Goal: Task Accomplishment & Management: Use online tool/utility

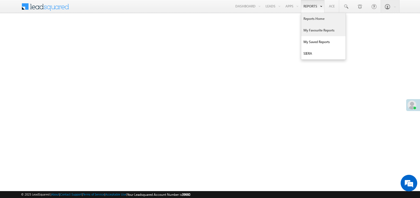
click at [313, 31] on link "My Favourite Reports" at bounding box center [323, 31] width 44 height 12
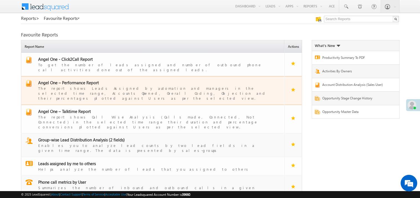
click at [102, 86] on div "The report shows Leads Assigned by automation and managers in the selected time…" at bounding box center [156, 93] width 236 height 15
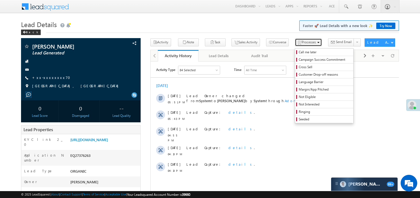
click at [302, 42] on span "Processes" at bounding box center [309, 42] width 14 height 4
click at [295, 116] on link "Ringing" at bounding box center [324, 111] width 58 height 7
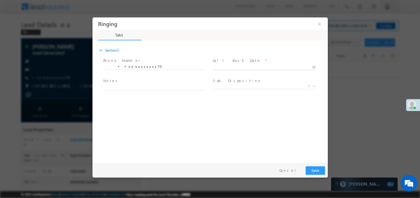
click at [251, 69] on body "Ringing ×" at bounding box center [209, 89] width 235 height 144
type input "[DATE] 5:52 PM"
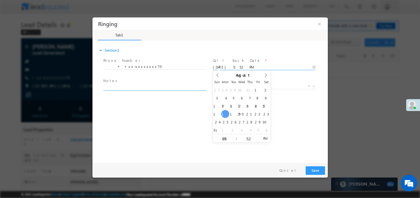
click at [158, 86] on textarea at bounding box center [154, 87] width 102 height 6
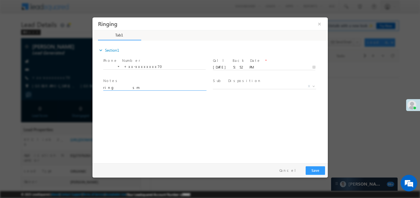
type textarea "ring sm"
click at [314, 168] on button "Save" at bounding box center [314, 170] width 19 height 9
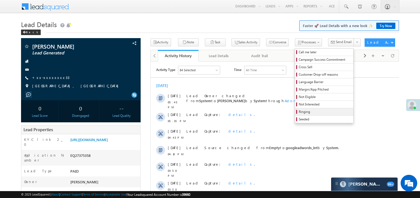
click at [295, 110] on link "Ringing" at bounding box center [324, 111] width 58 height 7
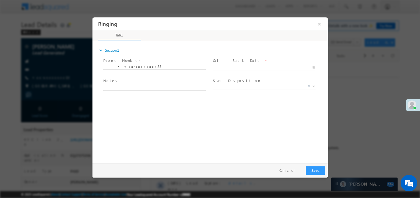
click at [274, 64] on input "text" at bounding box center [264, 67] width 102 height 6
type input "[DATE] 5:52 PM"
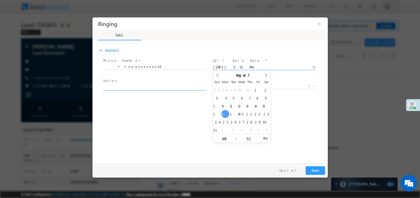
click at [171, 86] on textarea at bounding box center [154, 87] width 102 height 6
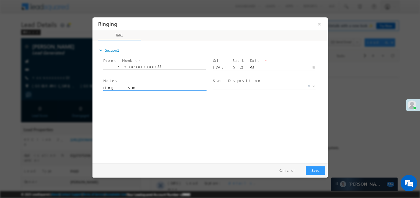
type textarea "ring sm"
click at [317, 169] on button "Save" at bounding box center [314, 170] width 19 height 9
